Goal: Obtain resource: Obtain resource

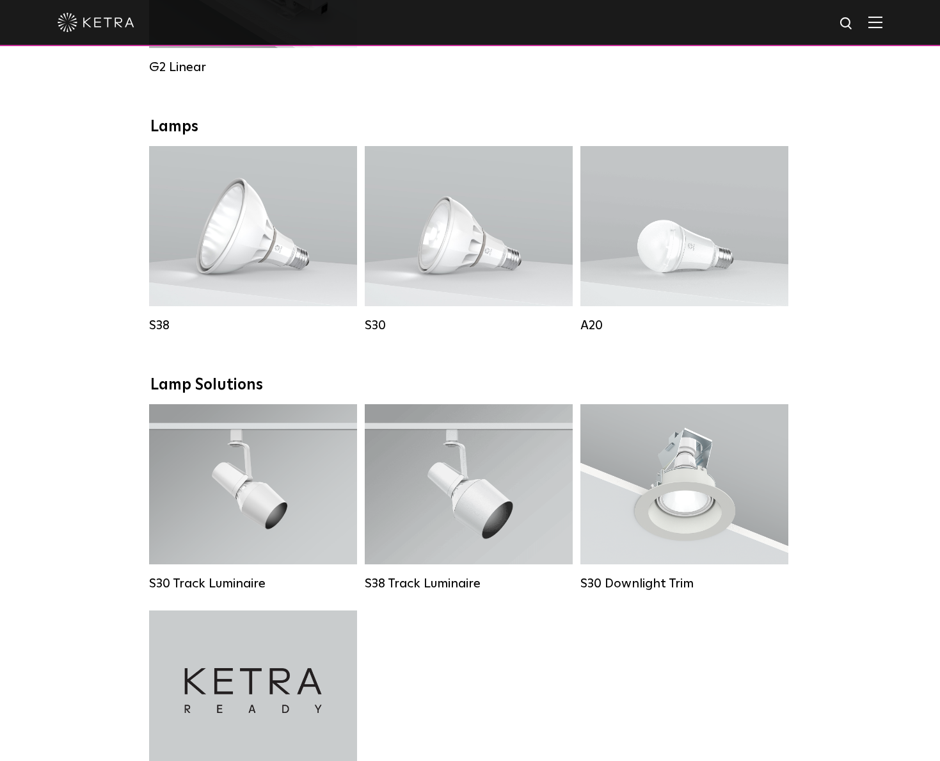
scroll to position [832, 0]
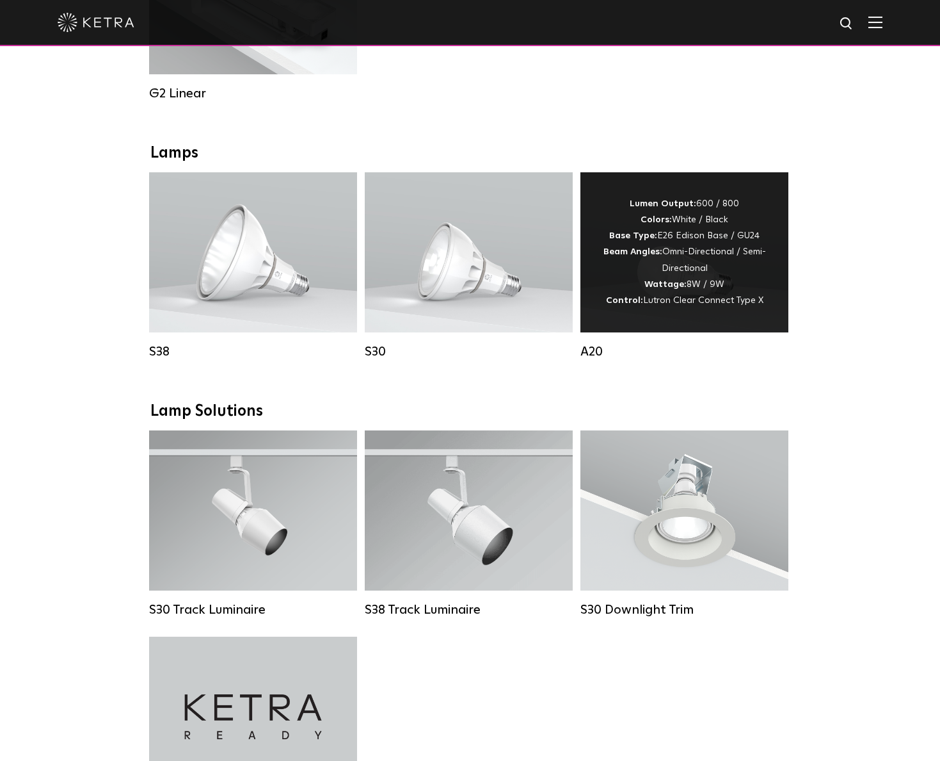
click at [704, 305] on span "Lutron Clear Connect Type X" at bounding box center [703, 300] width 120 height 9
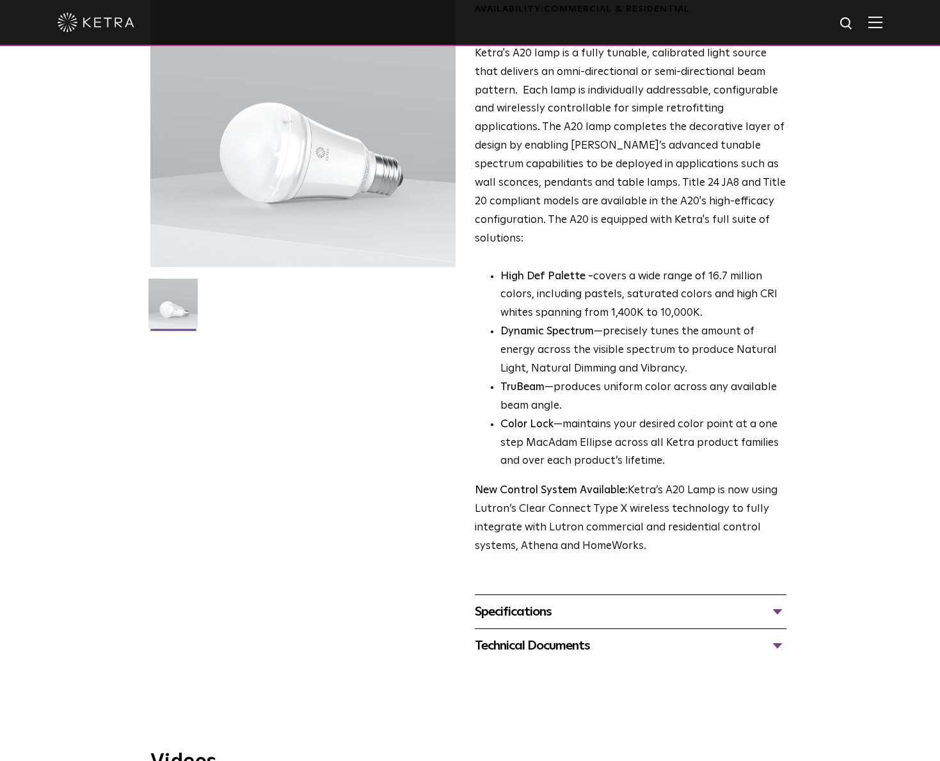
scroll to position [256, 0]
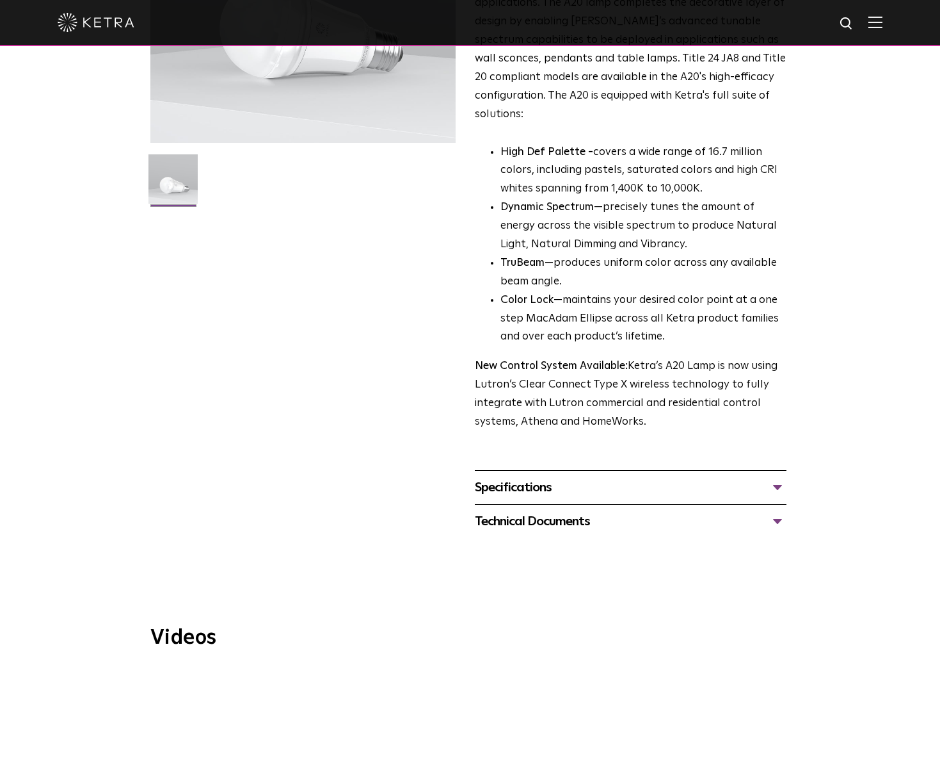
click at [782, 477] on div "Specifications" at bounding box center [631, 487] width 312 height 20
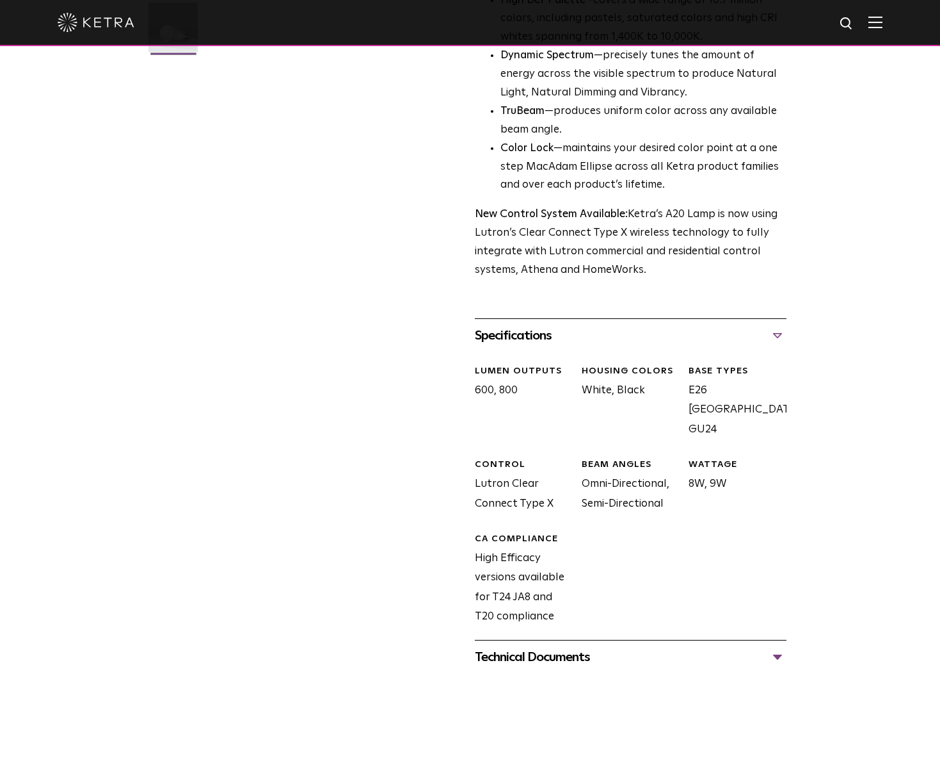
scroll to position [385, 0]
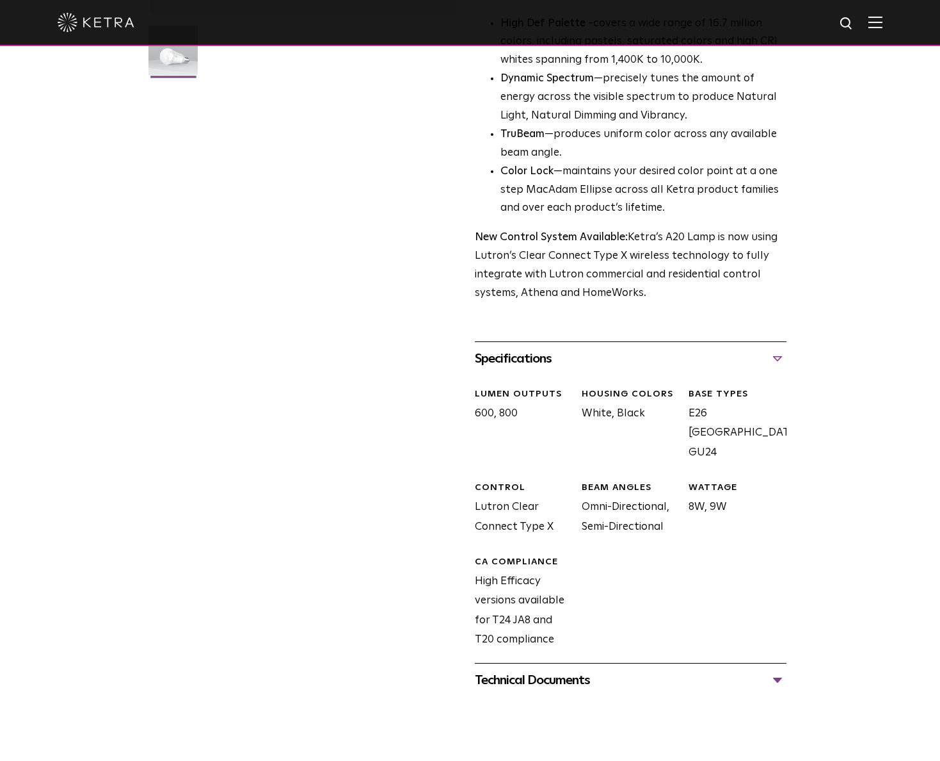
click at [781, 670] on div "Technical Documents" at bounding box center [631, 680] width 312 height 20
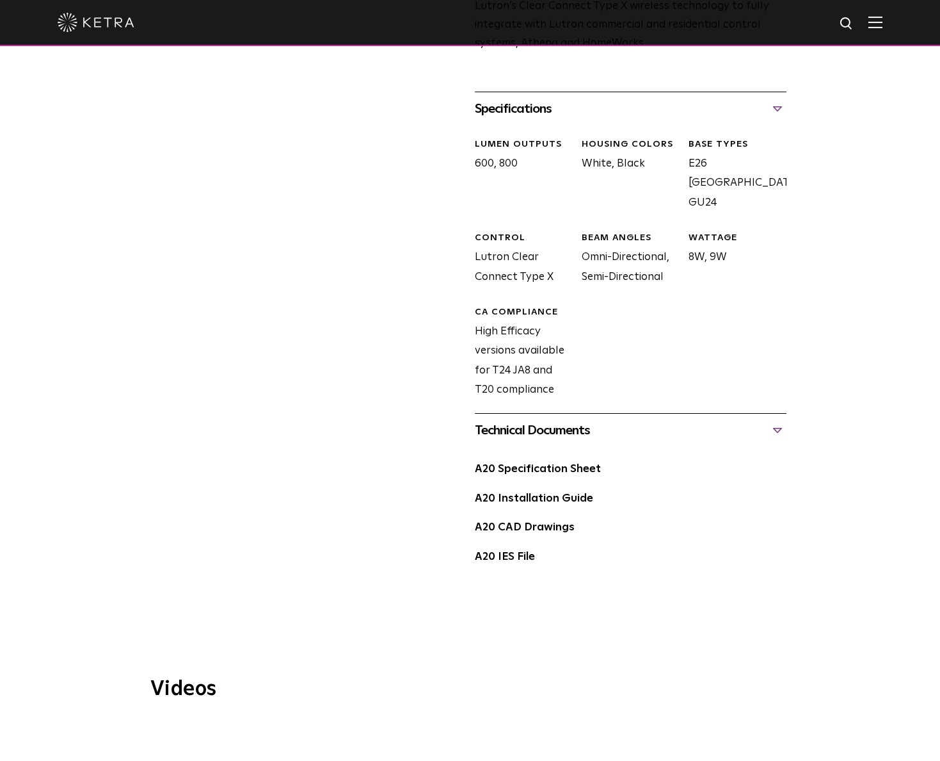
scroll to position [641, 0]
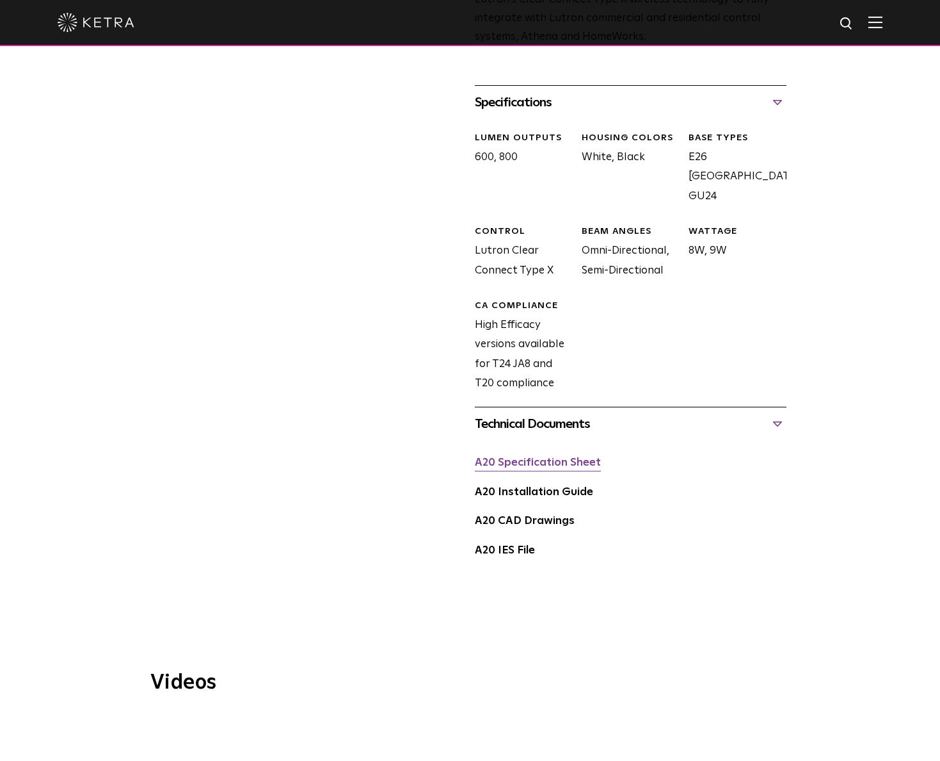
click at [518, 457] on link "A20 Specification Sheet" at bounding box center [538, 462] width 126 height 11
